Goal: Share content: Share content

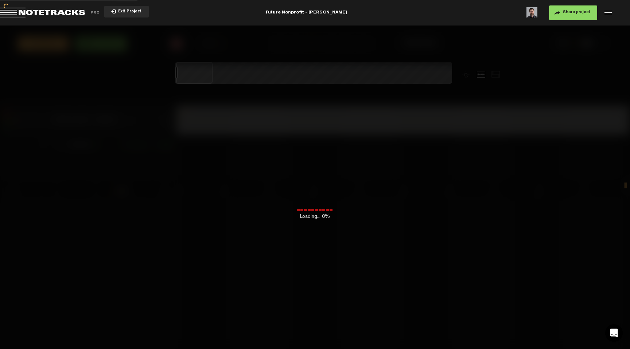
click at [128, 14] on button "Exit Project" at bounding box center [126, 12] width 44 height 12
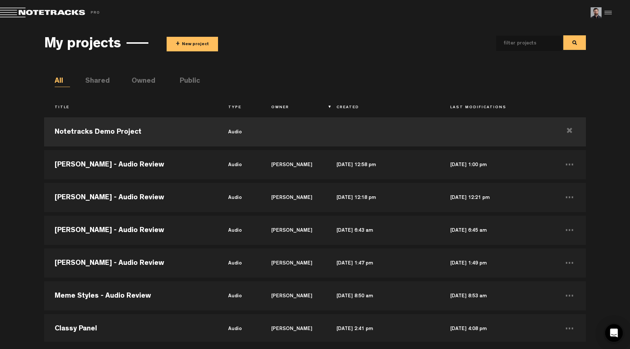
click at [186, 44] on button "+ New project" at bounding box center [192, 44] width 51 height 15
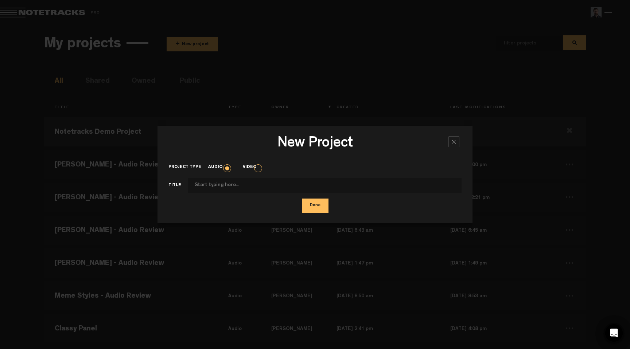
click at [223, 185] on input "Project type" at bounding box center [324, 185] width 273 height 15
type input "[PERSON_NAME]"
click at [320, 204] on button "Done" at bounding box center [315, 206] width 27 height 15
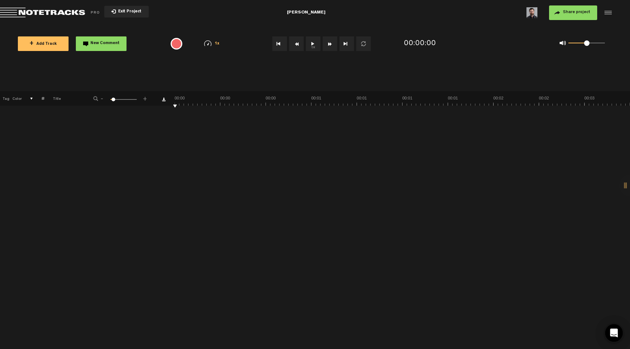
click at [52, 36] on button "+ Add Track" at bounding box center [43, 43] width 51 height 15
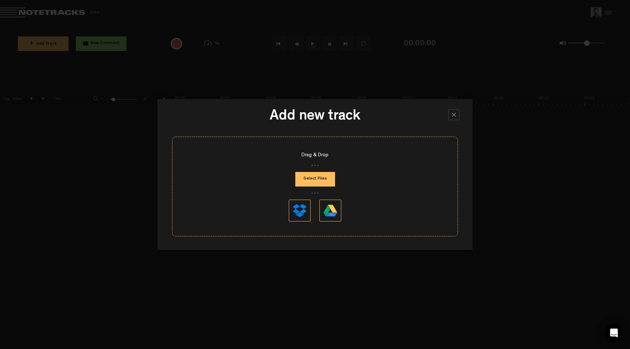
click at [316, 183] on button "Select Files" at bounding box center [315, 179] width 40 height 15
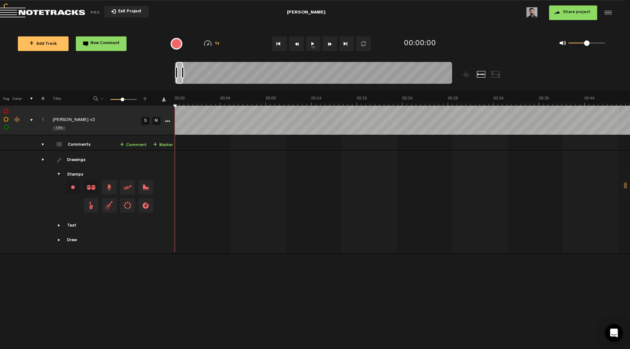
click at [316, 45] on button "1x" at bounding box center [313, 43] width 15 height 15
click at [163, 121] on tr "1 processing... [PERSON_NAME] v2 S M Export to Headliner Update Download Downlo…" at bounding box center [315, 121] width 630 height 30
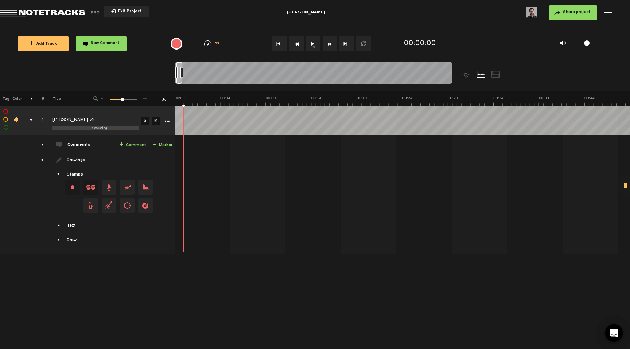
click at [282, 44] on button "Go to beginning" at bounding box center [279, 43] width 15 height 15
click at [312, 46] on button "1x" at bounding box center [313, 43] width 15 height 15
click at [278, 42] on button "Go to beginning" at bounding box center [279, 43] width 15 height 15
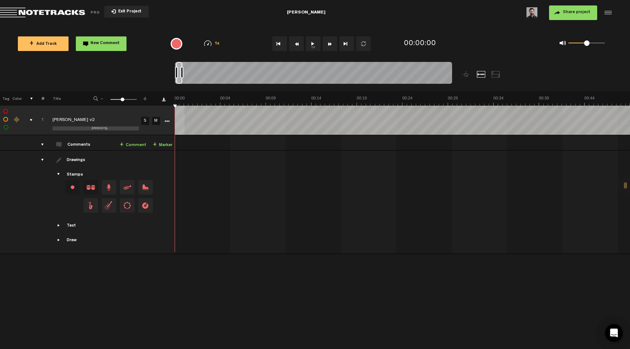
click at [100, 117] on div "Click to edit the title" at bounding box center [99, 120] width 95 height 7
click at [142, 107] on td "S" at bounding box center [144, 121] width 11 height 30
click at [42, 147] on div "comments" at bounding box center [39, 144] width 11 height 7
click at [42, 145] on div "comments" at bounding box center [39, 144] width 11 height 7
click at [222, 229] on td at bounding box center [402, 203] width 455 height 104
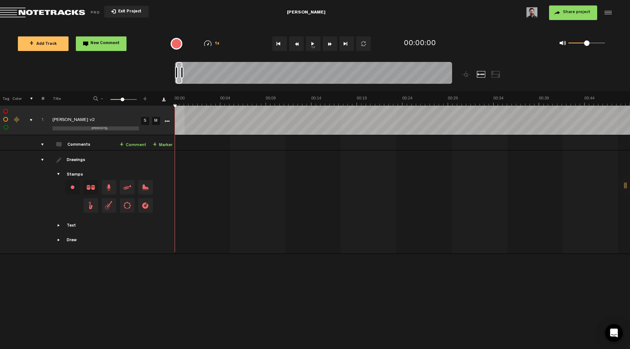
click at [315, 46] on button "1x" at bounding box center [313, 43] width 15 height 15
drag, startPoint x: 587, startPoint y: 43, endPoint x: 607, endPoint y: 42, distance: 19.7
click at [607, 43] on div "0 1 1" at bounding box center [582, 44] width 60 height 10
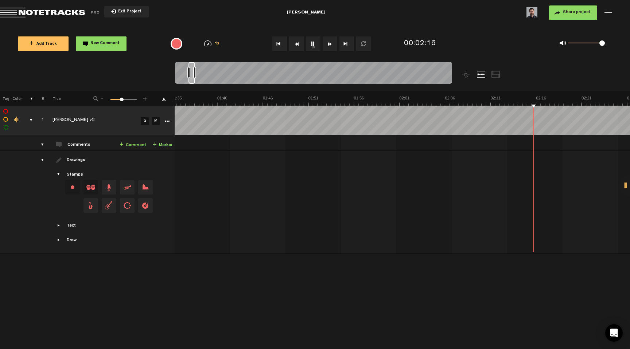
click at [312, 44] on button "1x" at bounding box center [313, 43] width 15 height 15
click at [569, 15] on button "Share project" at bounding box center [573, 12] width 48 height 15
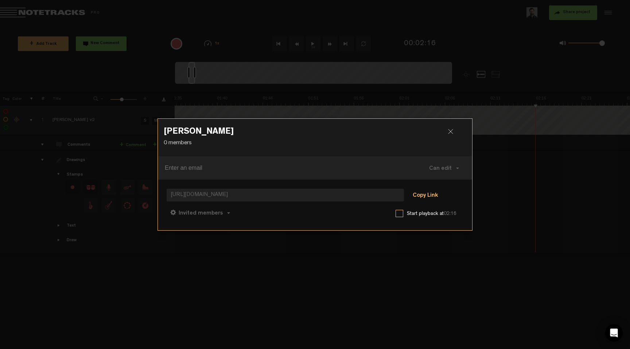
click at [417, 195] on button "Copy Link" at bounding box center [425, 195] width 40 height 15
click at [451, 133] on div at bounding box center [453, 134] width 11 height 11
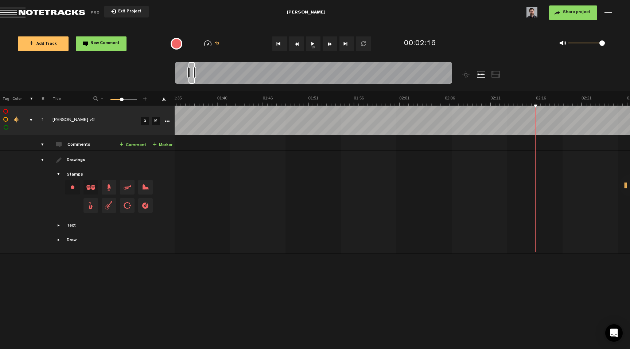
click at [577, 17] on button "Share project" at bounding box center [573, 12] width 48 height 15
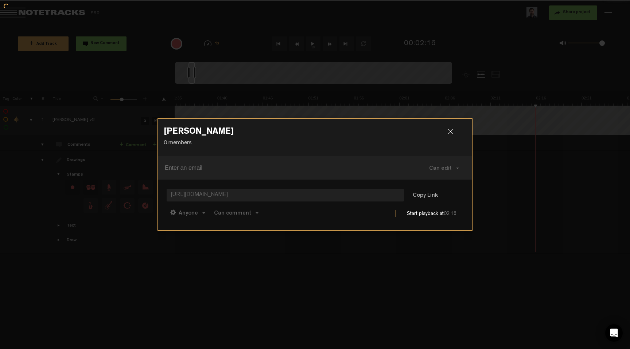
drag, startPoint x: 576, startPoint y: 16, endPoint x: 575, endPoint y: 13, distance: 3.7
click at [575, 13] on div at bounding box center [315, 174] width 630 height 349
click at [440, 167] on span "Can edit" at bounding box center [440, 169] width 23 height 6
click at [443, 153] on div "Yuriy Boyechko 0 members" at bounding box center [315, 138] width 314 height 38
click at [424, 193] on button "Copy Link" at bounding box center [425, 195] width 40 height 15
